Goal: Information Seeking & Learning: Compare options

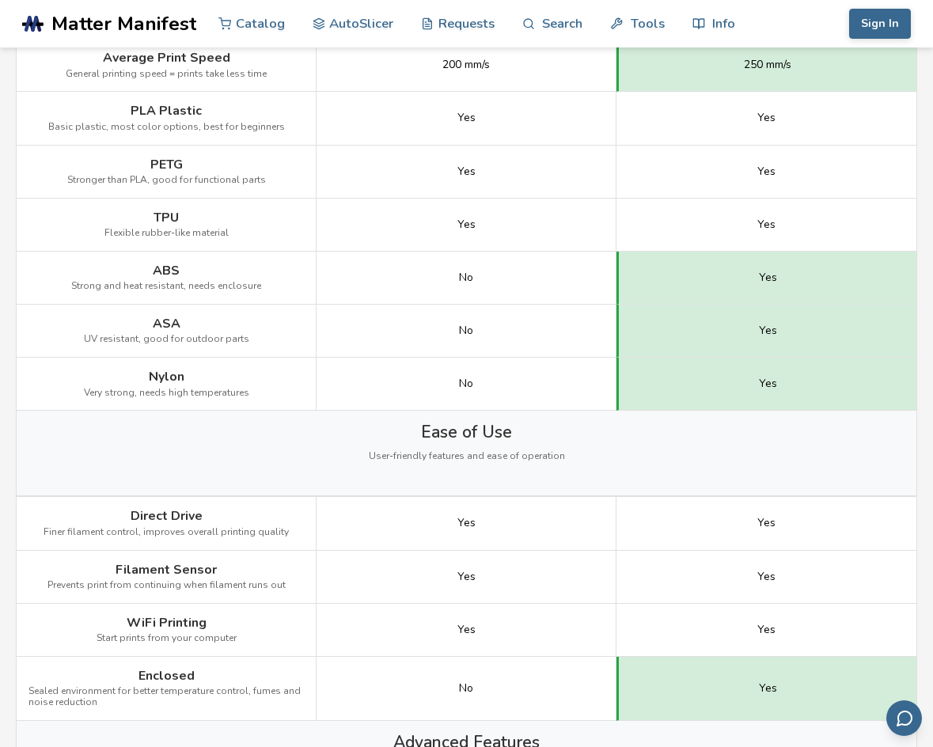
scroll to position [1099, 0]
click at [141, 301] on div "ABS Strong and heat resistant, needs enclosure" at bounding box center [167, 277] width 300 height 53
drag, startPoint x: 0, startPoint y: 0, endPoint x: 141, endPoint y: 301, distance: 331.9
click at [141, 301] on div "ABS Strong and heat resistant, needs enclosure" at bounding box center [167, 277] width 300 height 53
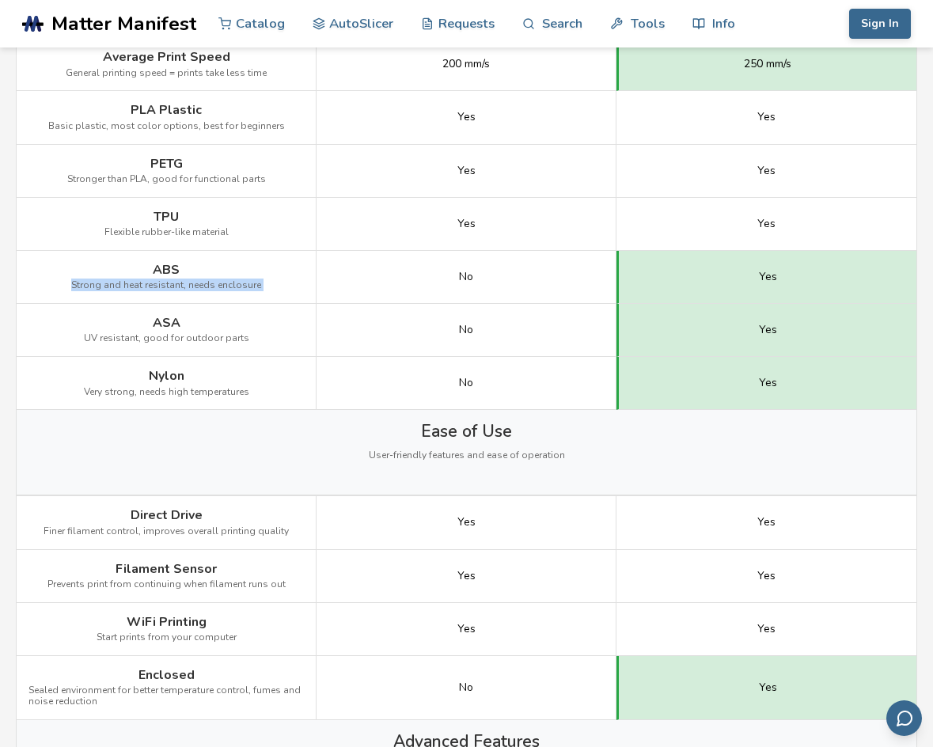
click at [141, 301] on div "ABS Strong and heat resistant, needs enclosure" at bounding box center [167, 277] width 300 height 53
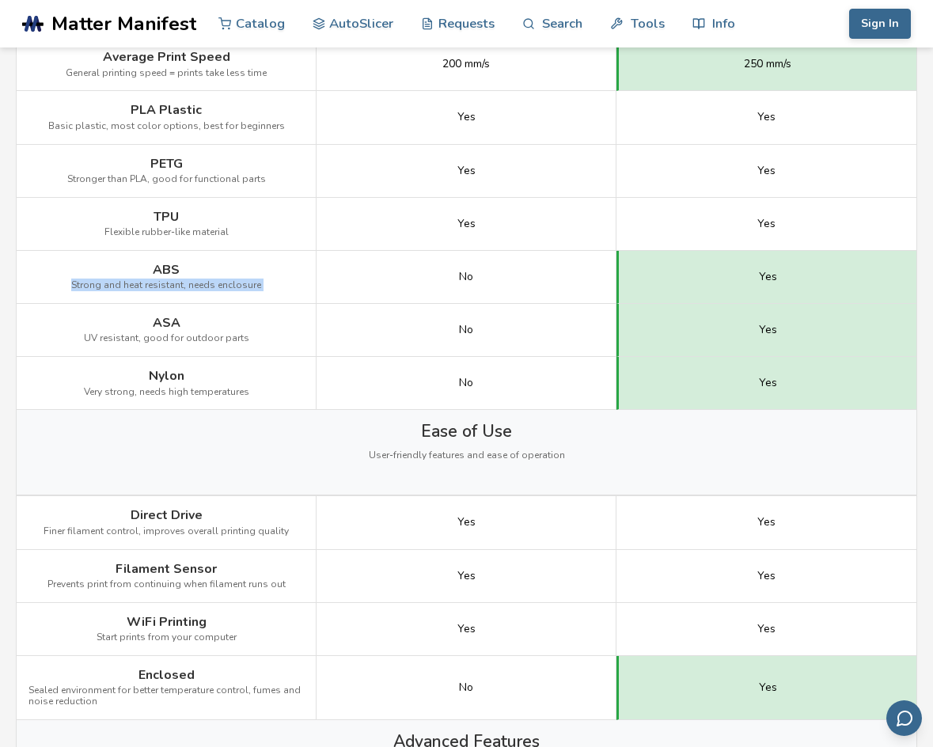
click at [141, 301] on div "ABS Strong and heat resistant, needs enclosure" at bounding box center [167, 277] width 300 height 53
click at [216, 244] on div "TPU Flexible rubber-like material" at bounding box center [167, 224] width 300 height 53
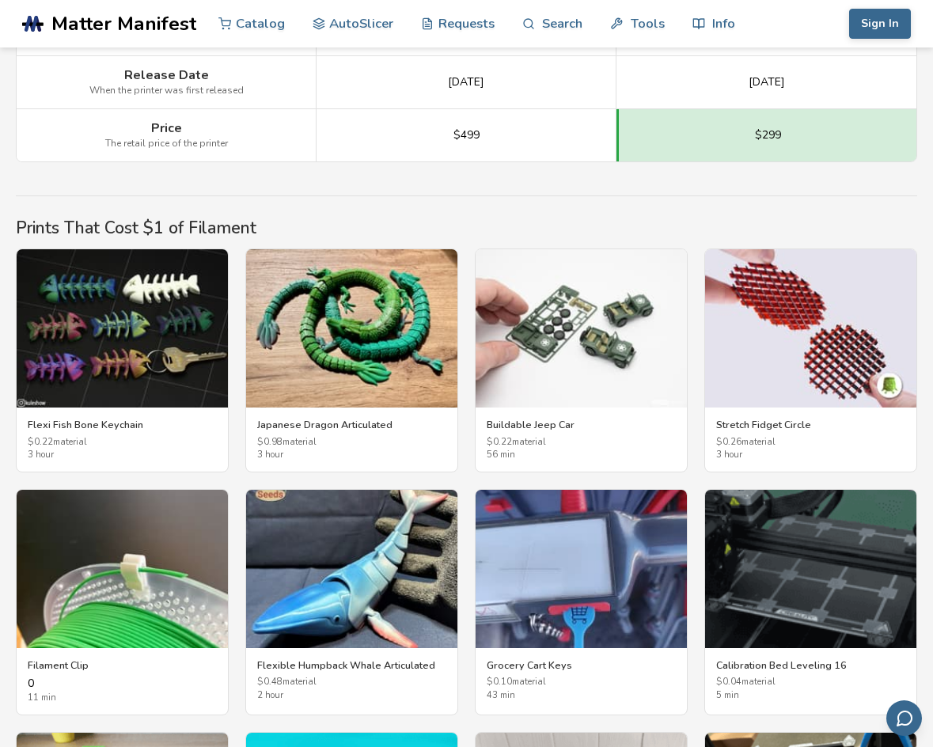
scroll to position [2491, 0]
